Goal: Task Accomplishment & Management: Manage account settings

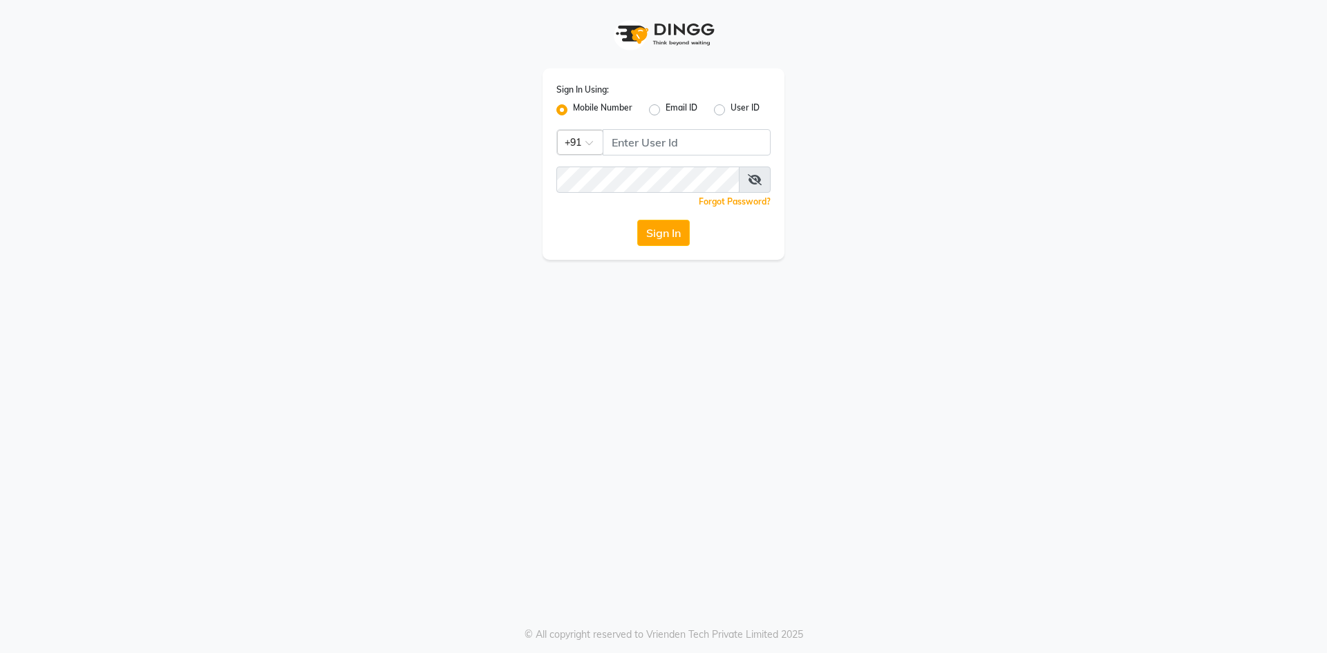
click at [585, 107] on label "Mobile Number" at bounding box center [602, 110] width 59 height 17
click at [582, 107] on input "Mobile Number" at bounding box center [577, 106] width 9 height 9
click at [709, 128] on div "Sign In Using: Mobile Number Email ID User ID Country Code × +91 Remember me Fo…" at bounding box center [663, 163] width 242 height 191
click at [656, 149] on input "Username" at bounding box center [686, 142] width 168 height 26
type input "9346339770"
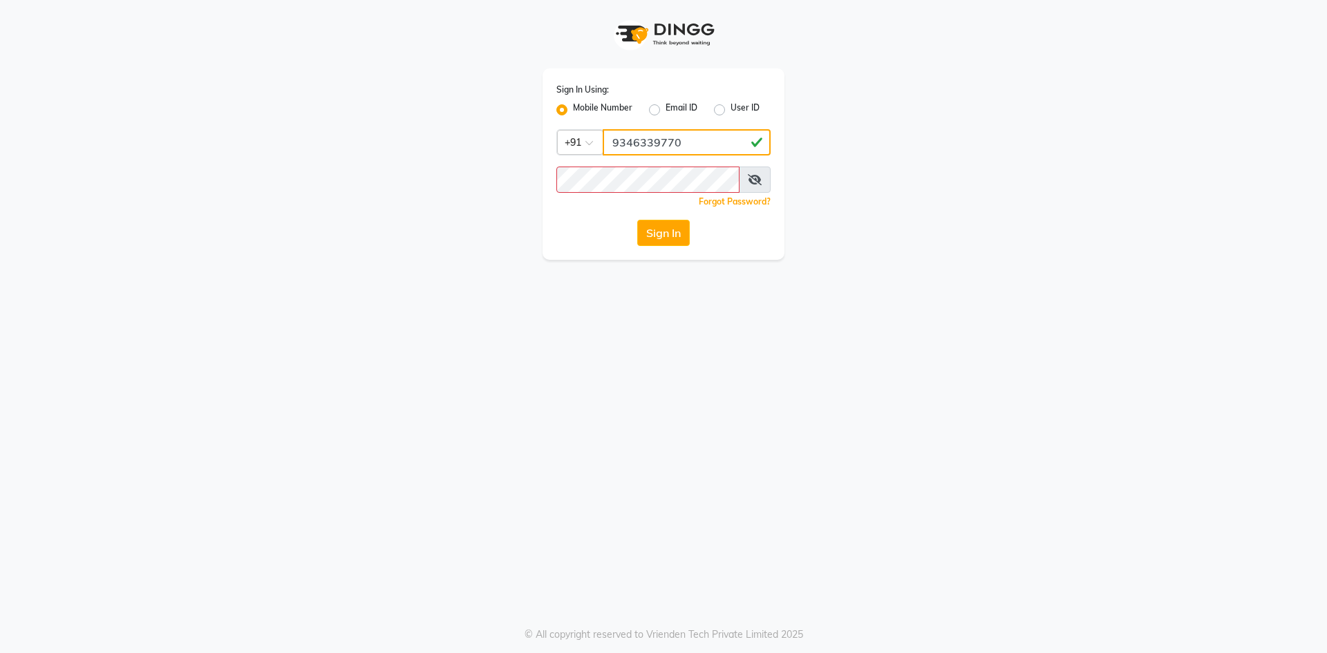
click at [647, 138] on input "9346339770" at bounding box center [686, 142] width 168 height 26
click at [612, 155] on div "Sign In Using: Mobile Number Email ID User ID Country Code × [PHONE_NUMBER] Rem…" at bounding box center [663, 163] width 242 height 191
click at [663, 217] on div "Sign In Using: Mobile Number Email ID User ID Country Code × [PHONE_NUMBER] Rem…" at bounding box center [663, 163] width 242 height 191
click at [663, 218] on div "Sign In Using: Mobile Number Email ID User ID Country Code × [PHONE_NUMBER] Rem…" at bounding box center [663, 163] width 242 height 191
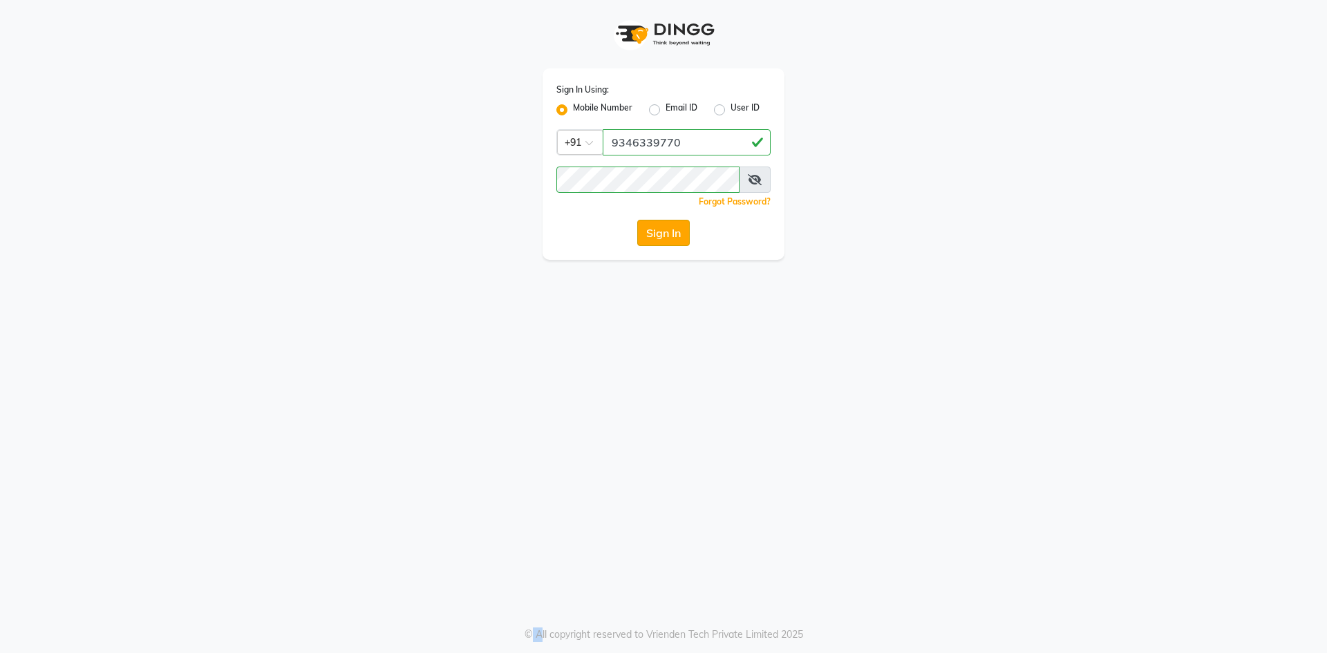
click at [664, 228] on button "Sign In" at bounding box center [663, 233] width 53 height 26
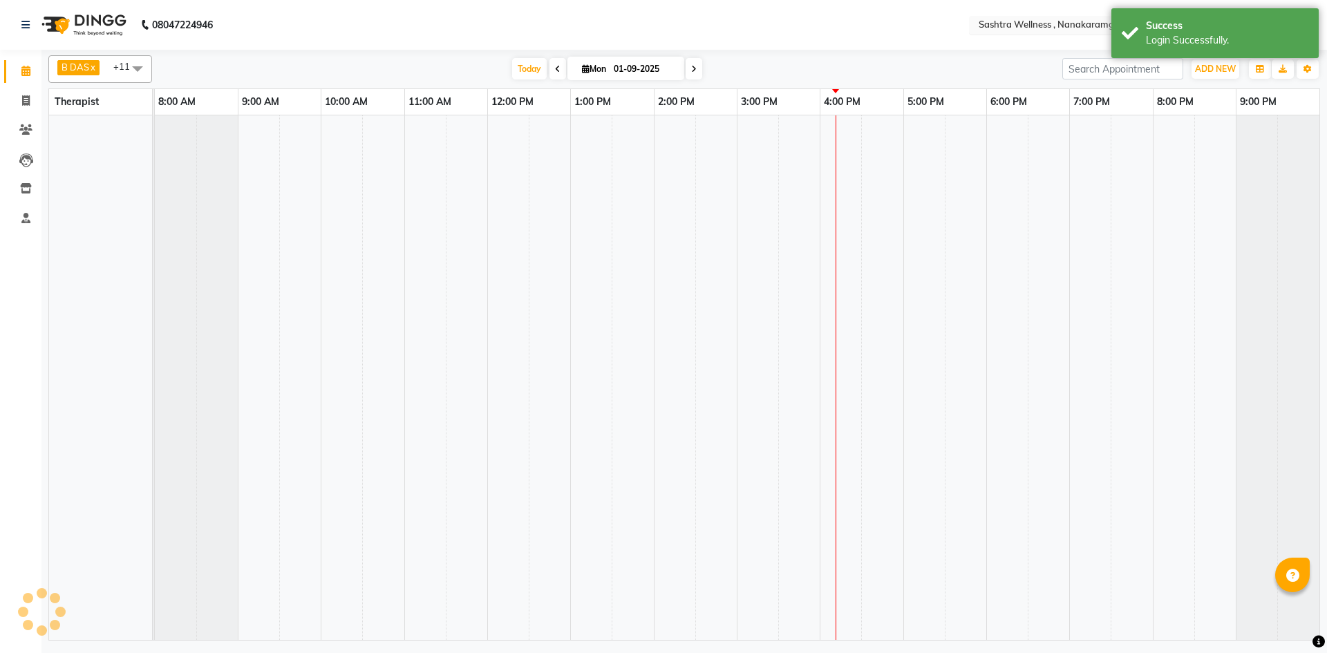
select select "en"
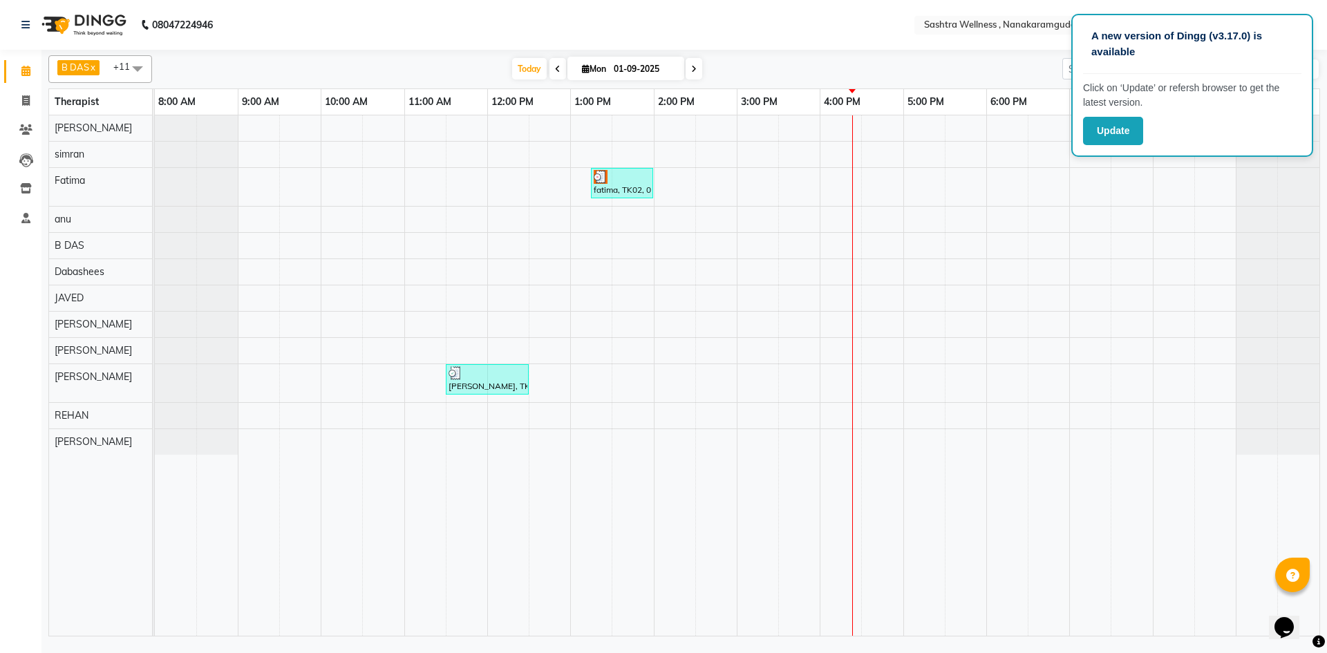
click at [1280, 247] on div at bounding box center [1277, 246] width 84 height 26
